Goal: Information Seeking & Learning: Learn about a topic

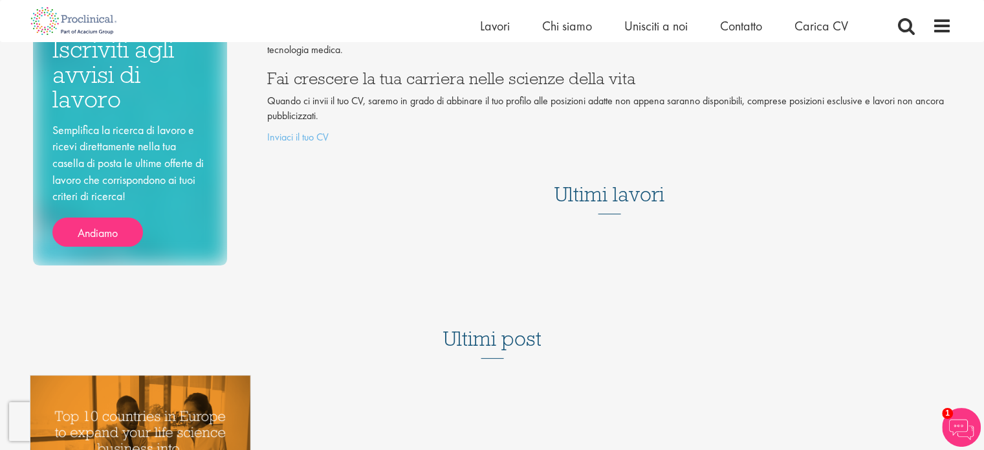
scroll to position [188, 0]
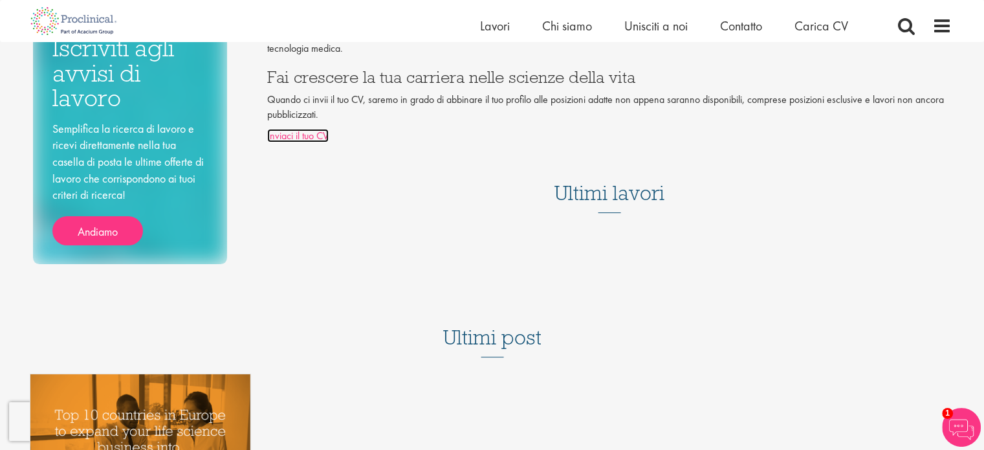
click at [306, 129] on font "Inviaci il tuo CV" at bounding box center [297, 136] width 61 height 14
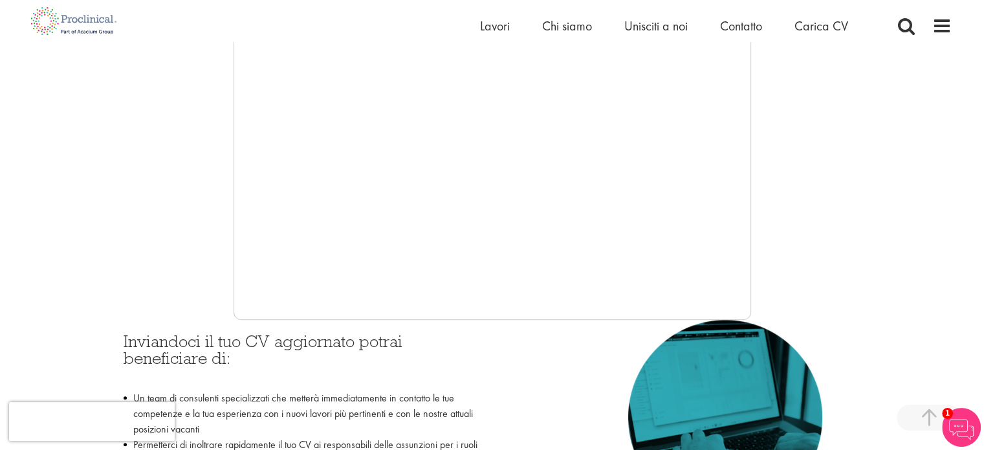
scroll to position [333, 0]
click at [188, 158] on div at bounding box center [492, 127] width 919 height 388
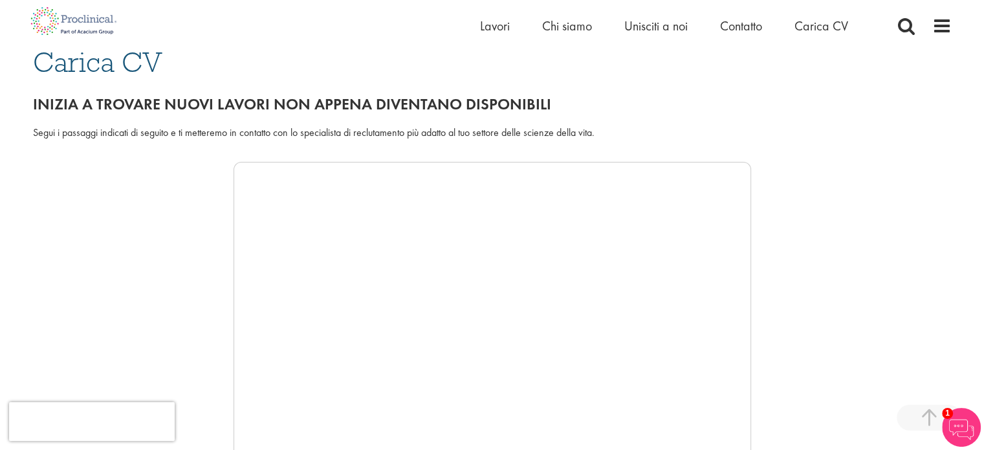
scroll to position [0, 0]
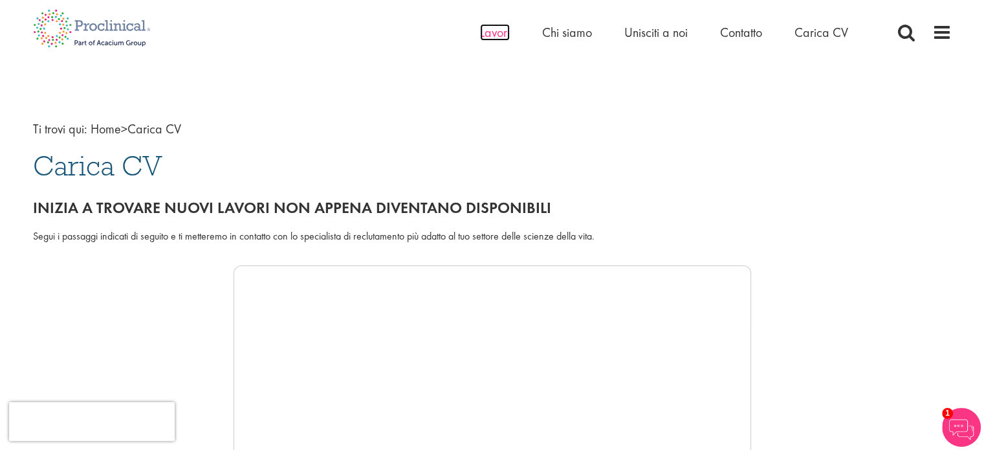
click at [502, 30] on font "Lavori" at bounding box center [495, 32] width 30 height 17
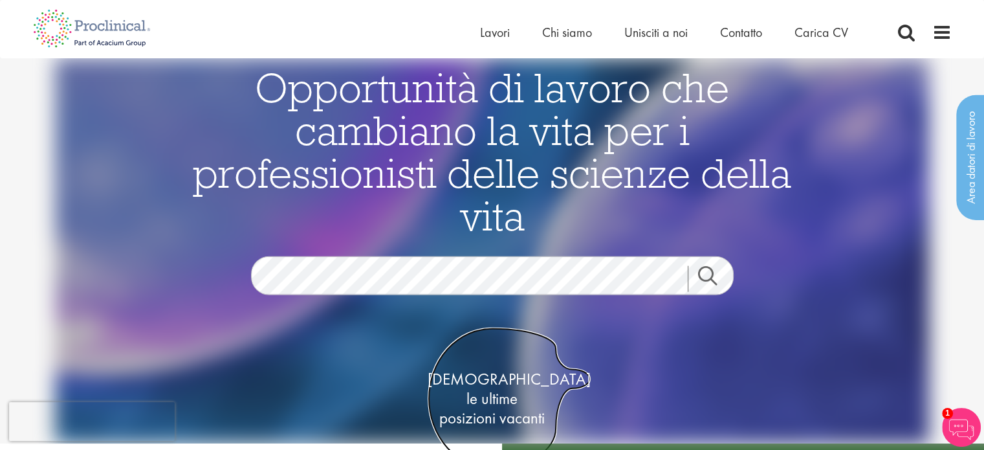
click at [488, 407] on font "posizioni vacanti" at bounding box center [492, 417] width 106 height 21
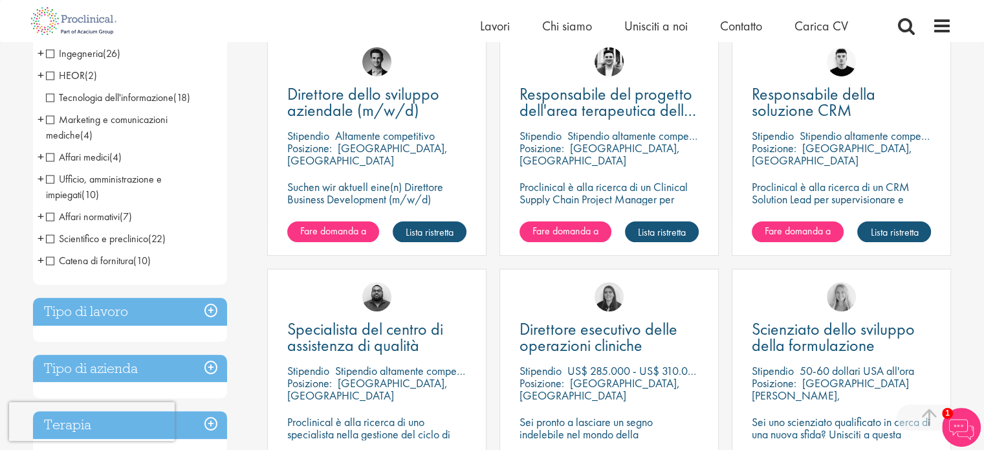
scroll to position [253, 0]
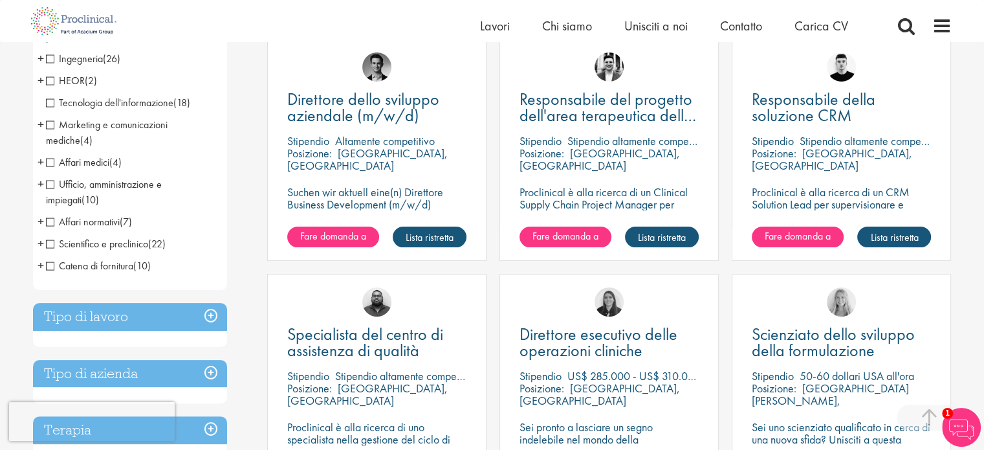
click at [49, 245] on span "Scientifico e preclinico" at bounding box center [97, 244] width 102 height 14
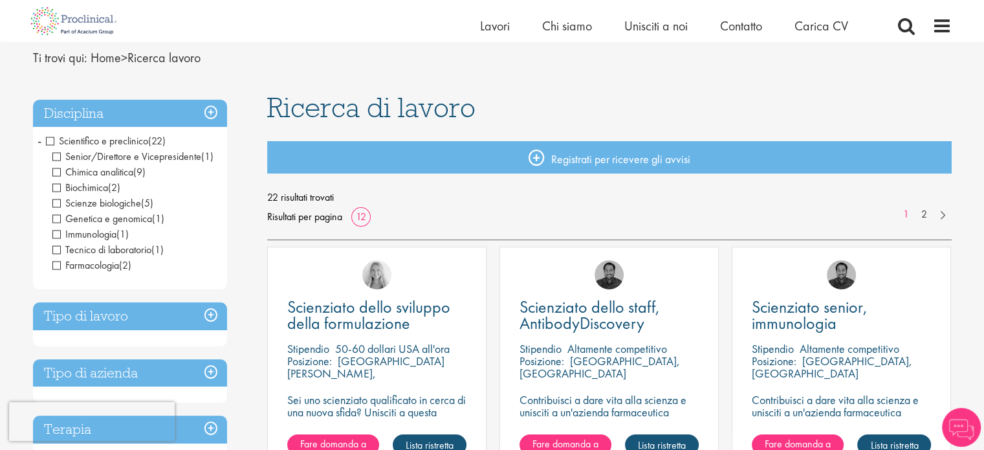
scroll to position [46, 0]
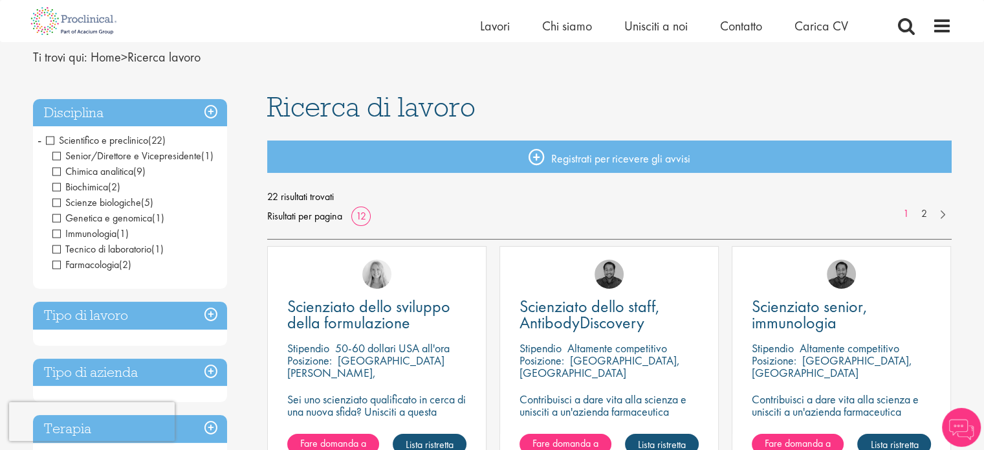
click at [56, 153] on span "Senior/Direttore e Vicepresidente" at bounding box center [126, 156] width 149 height 14
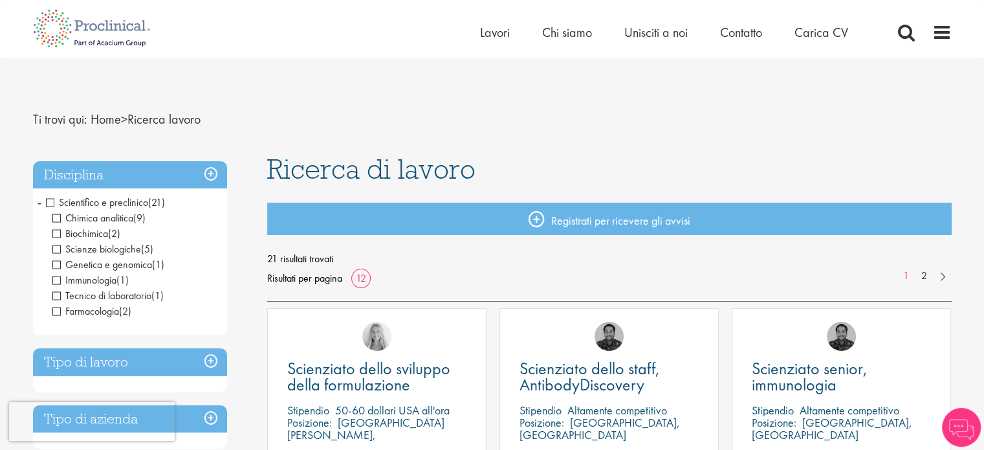
click at [112, 225] on font "Chimica analitica" at bounding box center [99, 218] width 68 height 14
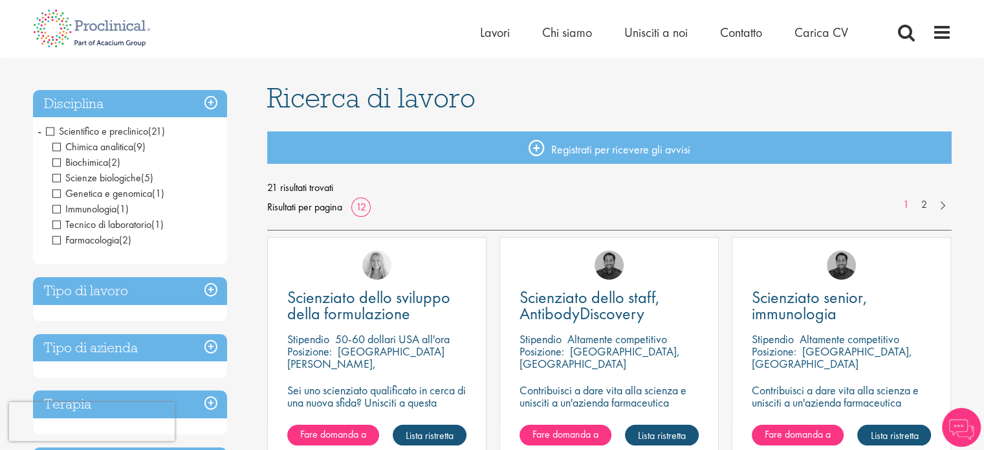
scroll to position [72, 0]
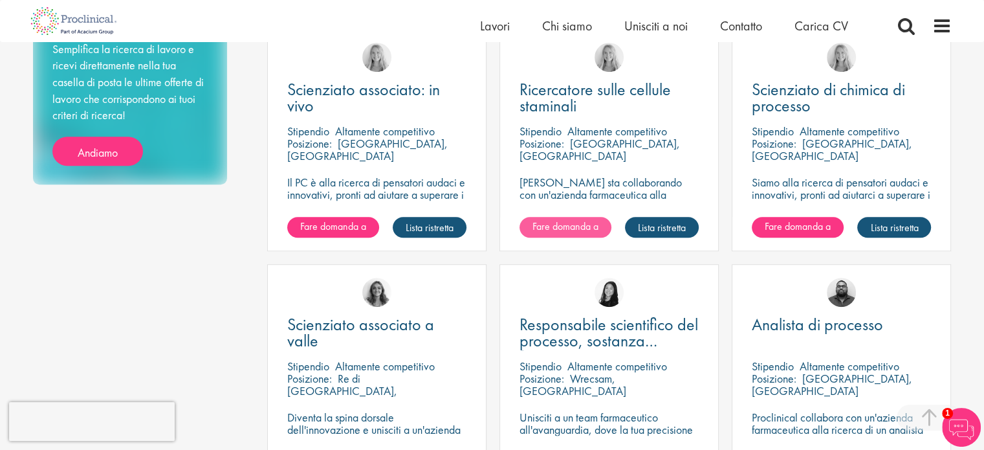
scroll to position [735, 0]
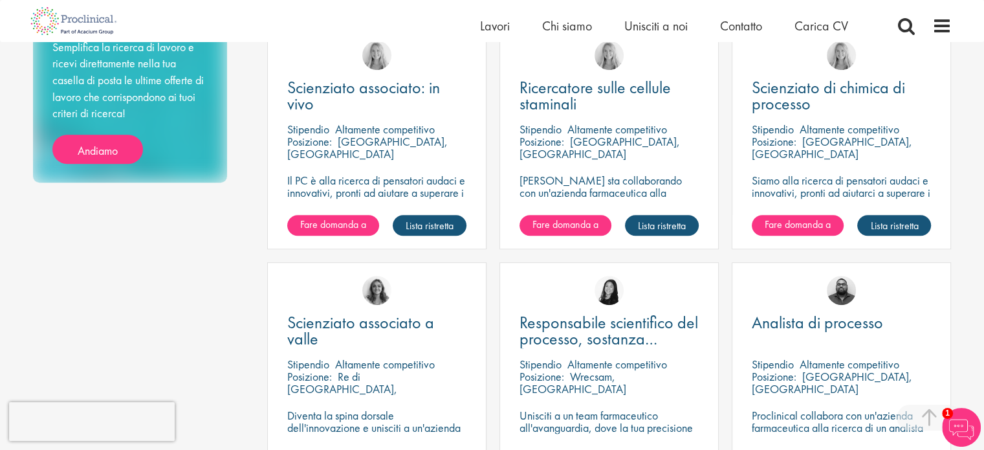
click at [567, 157] on div "Posizione: Tarrytown, Stati Uniti" at bounding box center [609, 148] width 179 height 26
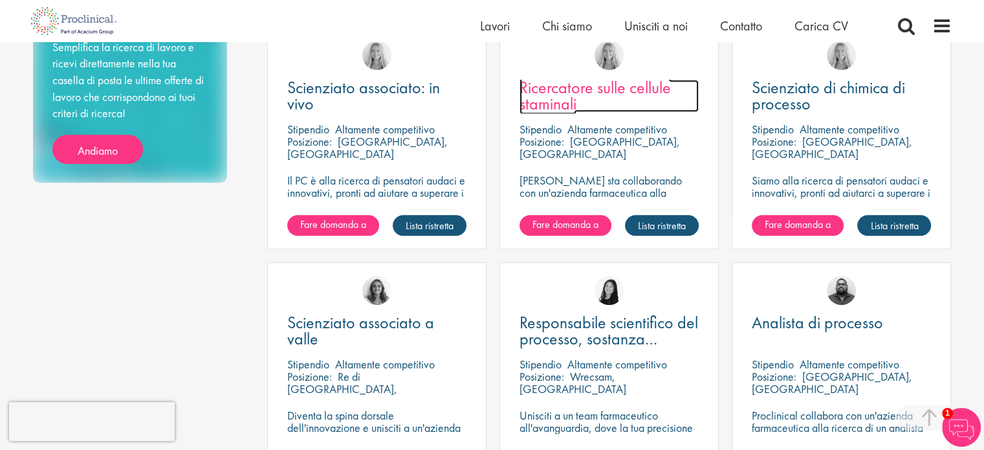
click at [583, 87] on font "Ricercatore sulle cellule staminali" at bounding box center [595, 95] width 151 height 38
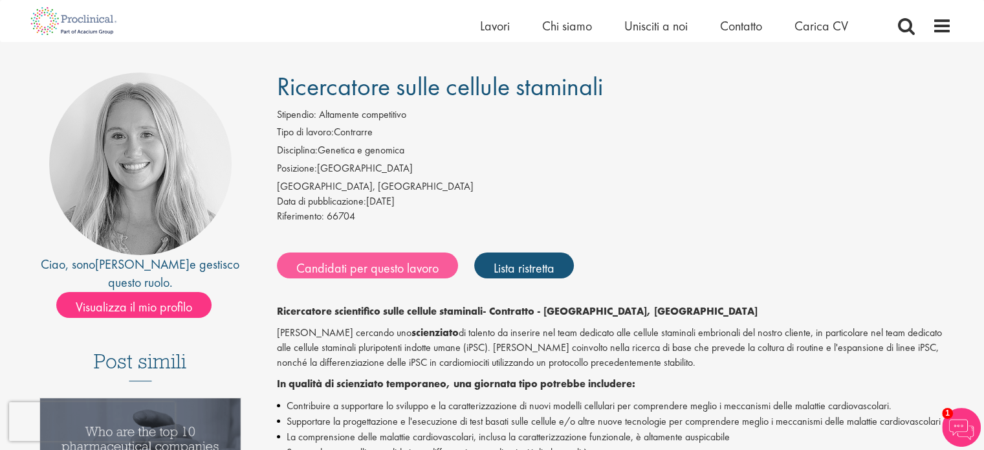
scroll to position [71, 0]
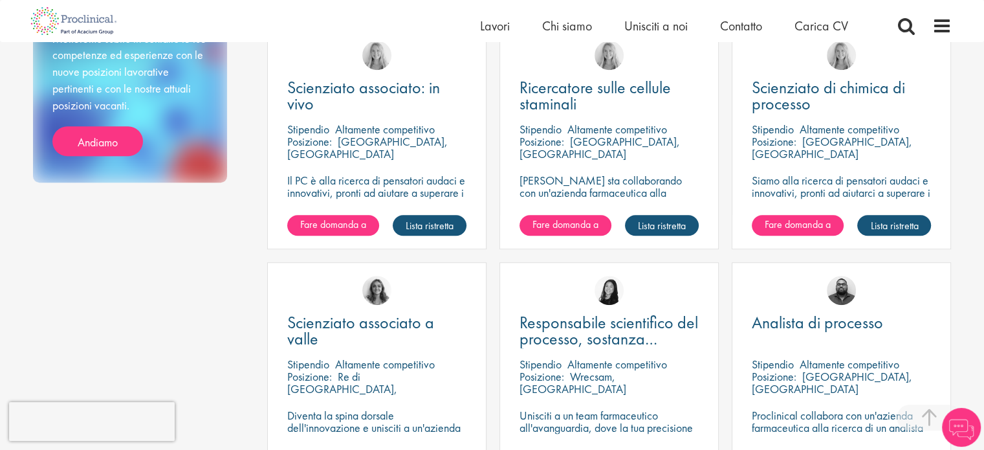
scroll to position [750, 0]
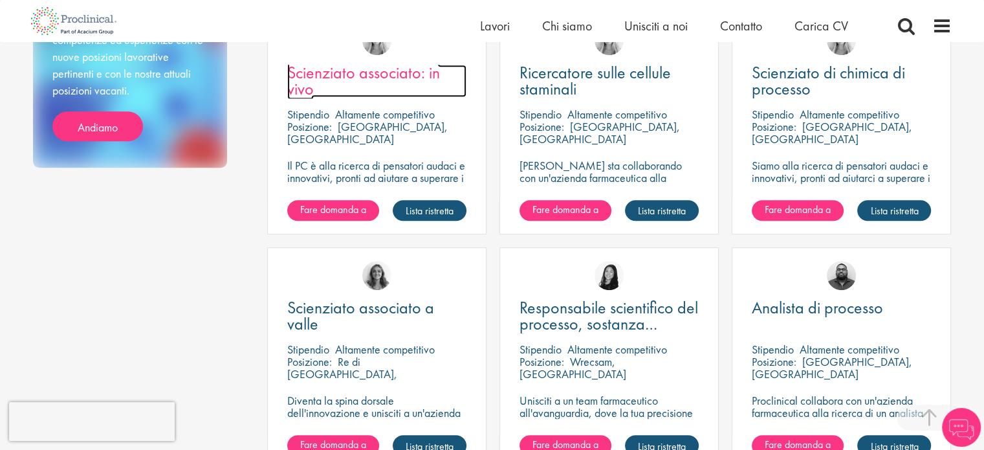
click at [321, 69] on font "Scienziato associato: in vivo" at bounding box center [363, 80] width 153 height 38
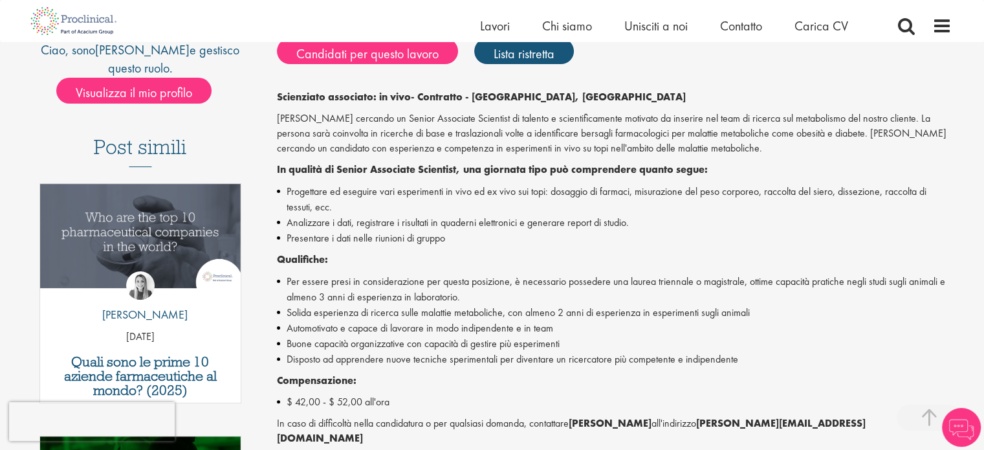
scroll to position [287, 0]
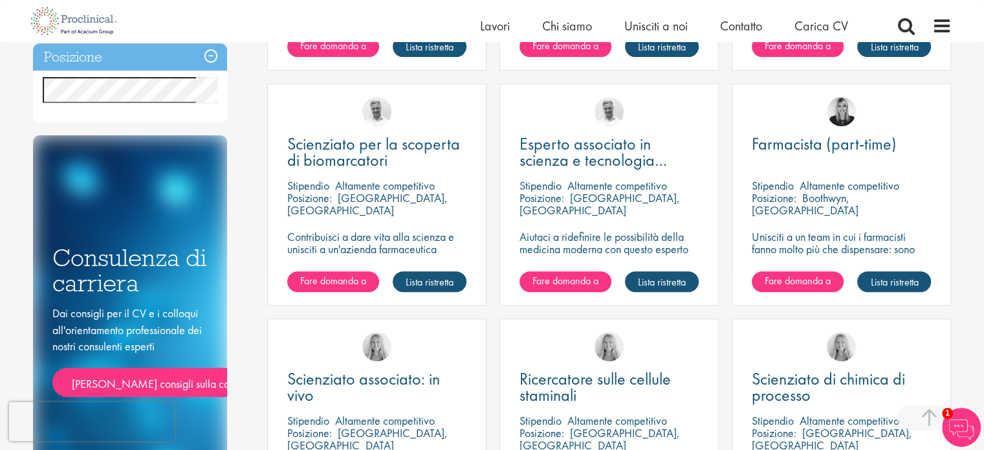
scroll to position [443, 0]
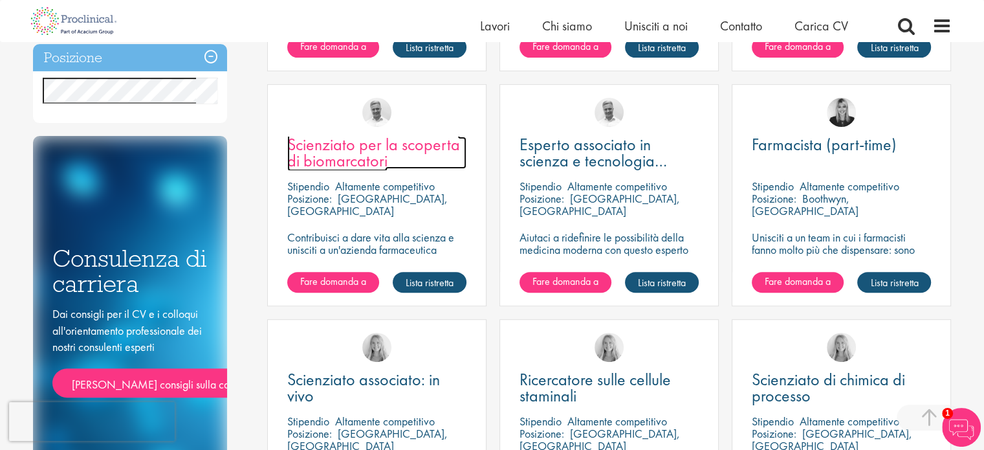
click at [301, 150] on font "Scienziato per la scoperta di biomarcatori" at bounding box center [373, 152] width 173 height 38
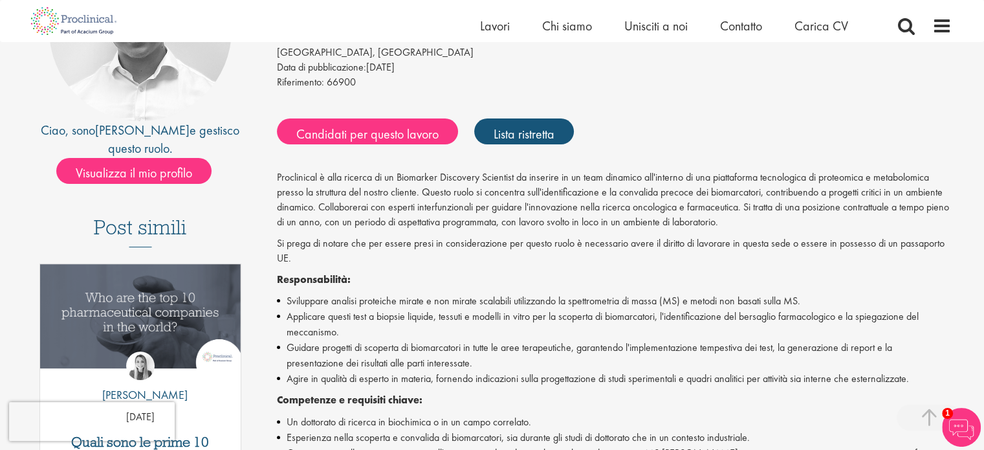
scroll to position [205, 0]
